Goal: Task Accomplishment & Management: Manage account settings

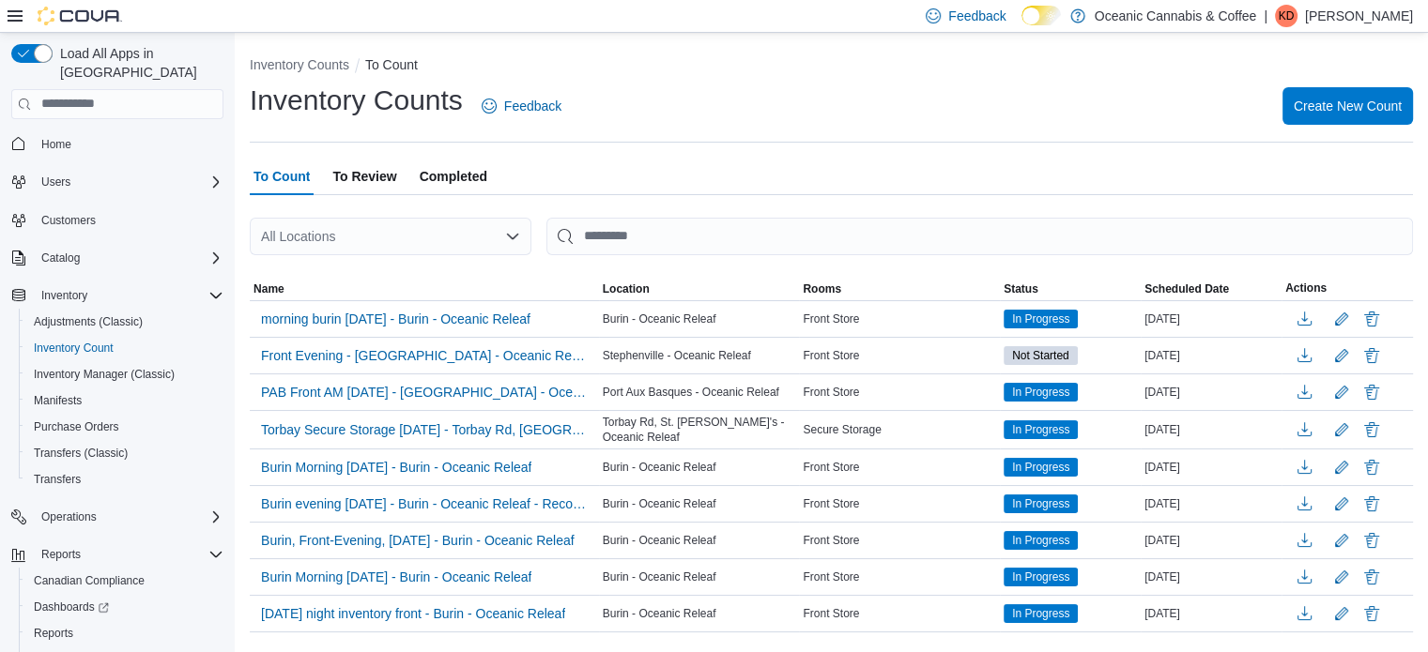
click at [1389, 18] on p "[PERSON_NAME]" at bounding box center [1359, 16] width 108 height 23
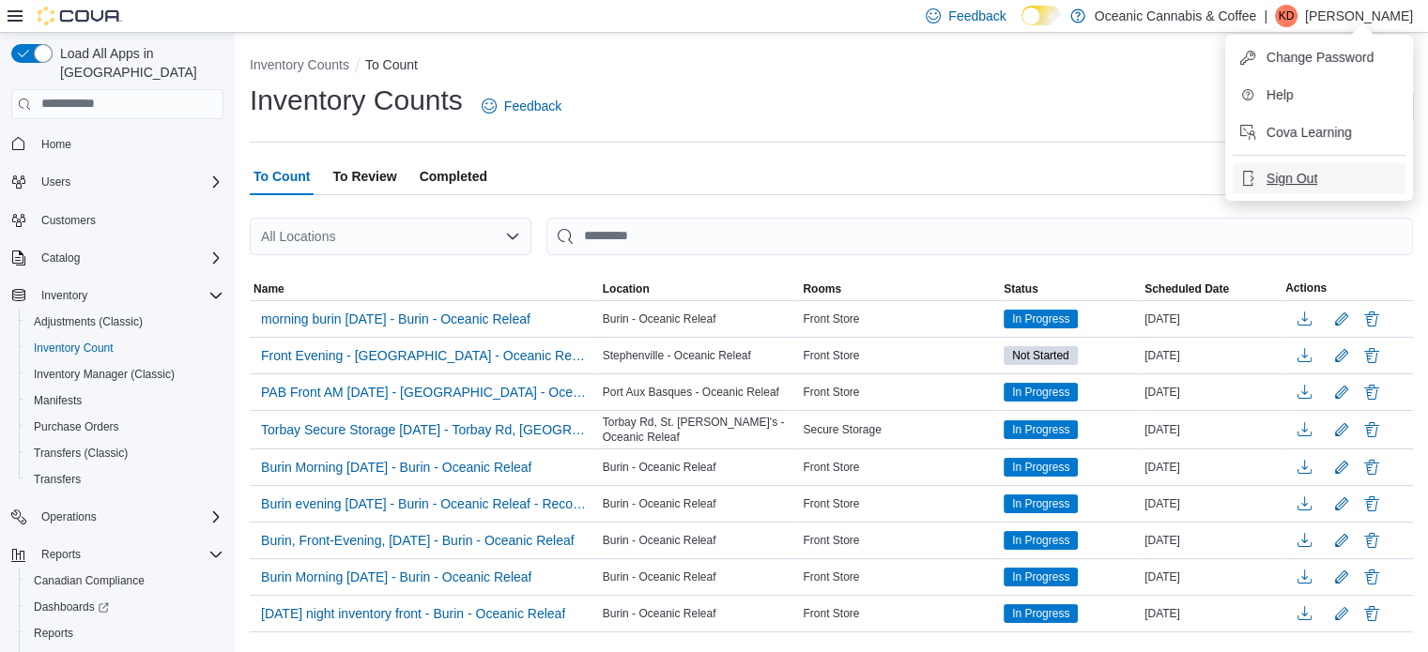
drag, startPoint x: 1302, startPoint y: 180, endPoint x: 1271, endPoint y: 180, distance: 31.0
click at [1300, 180] on span "Sign Out" at bounding box center [1291, 178] width 51 height 19
